Goal: Navigation & Orientation: Find specific page/section

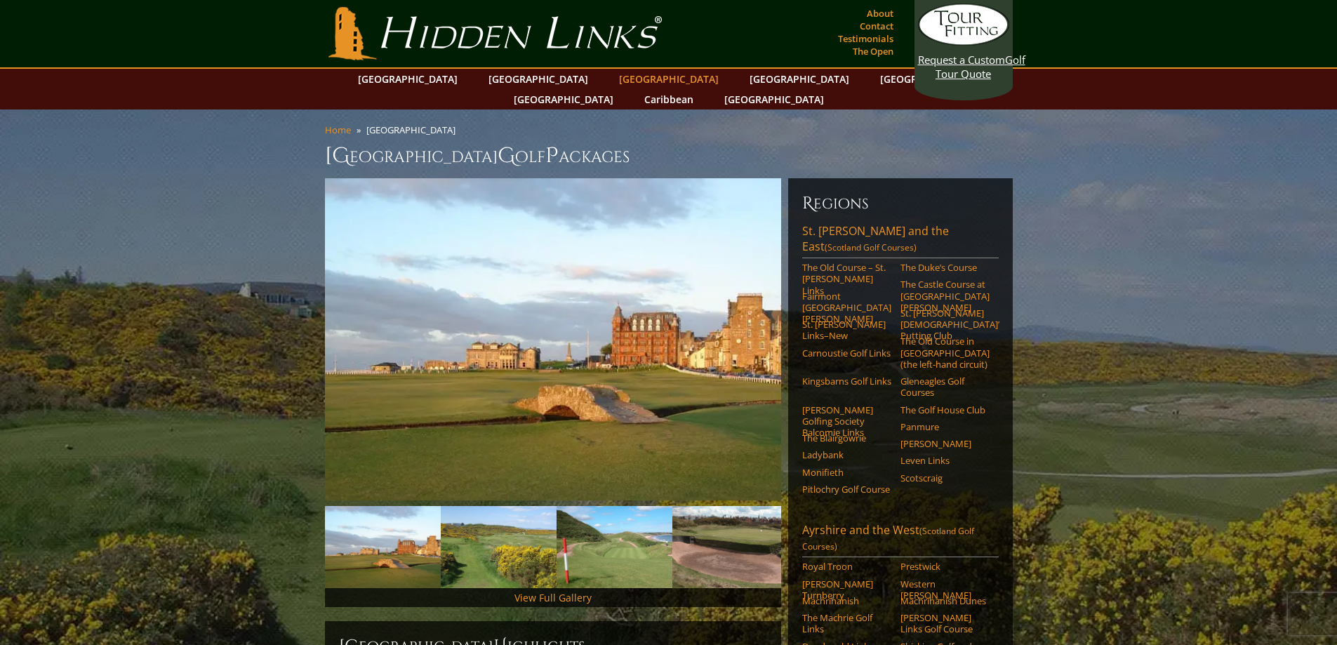
click at [612, 76] on link "[GEOGRAPHIC_DATA]" at bounding box center [669, 79] width 114 height 20
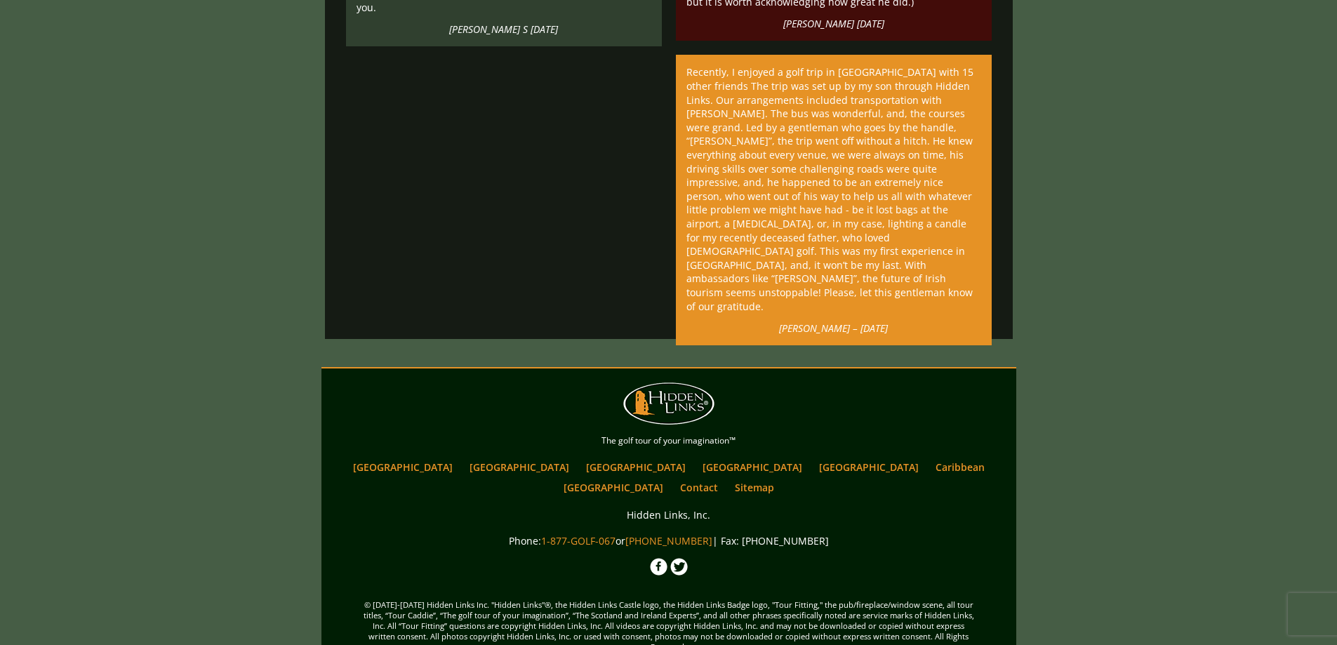
scroll to position [37772, 0]
